Goal: Transaction & Acquisition: Download file/media

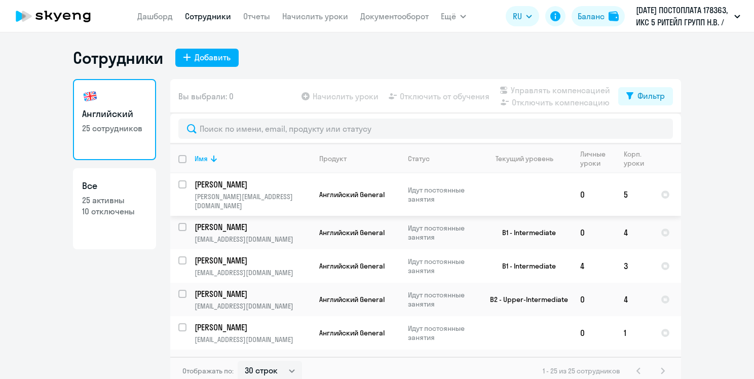
select select "30"
click at [253, 14] on link "Отчеты" at bounding box center [256, 16] width 27 height 10
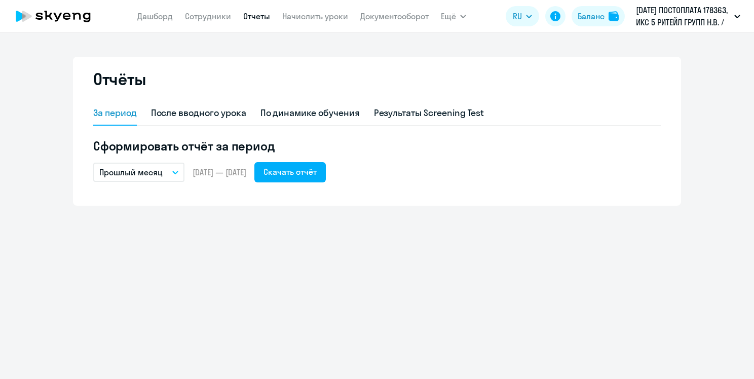
click at [390, 8] on nav "[PERSON_NAME] Отчеты Начислить уроки Документооборот" at bounding box center [282, 16] width 291 height 20
click at [391, 17] on link "Документооборот" at bounding box center [394, 16] width 68 height 10
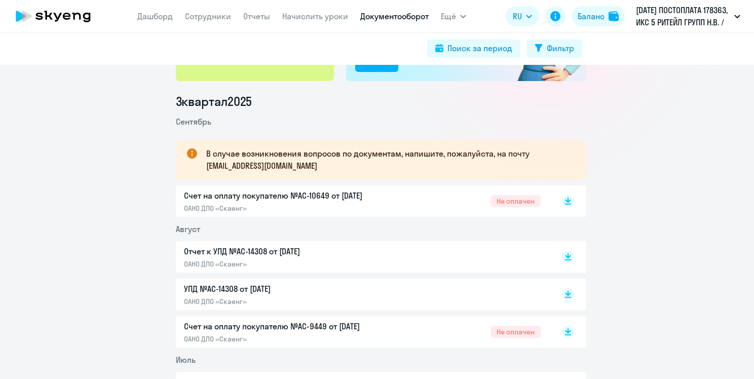
scroll to position [152, 0]
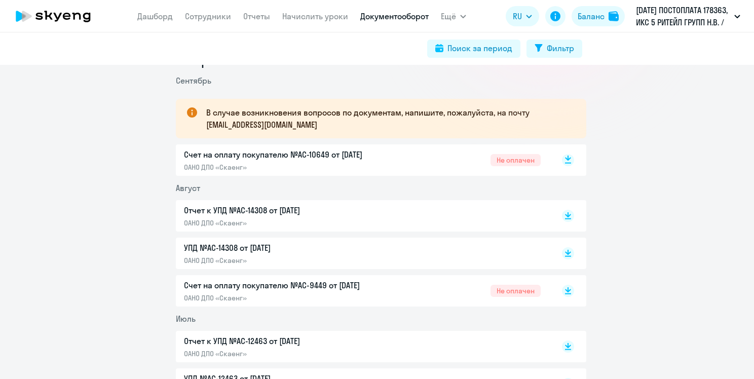
click at [568, 159] on rect at bounding box center [568, 160] width 12 height 12
